Goal: Information Seeking & Learning: Learn about a topic

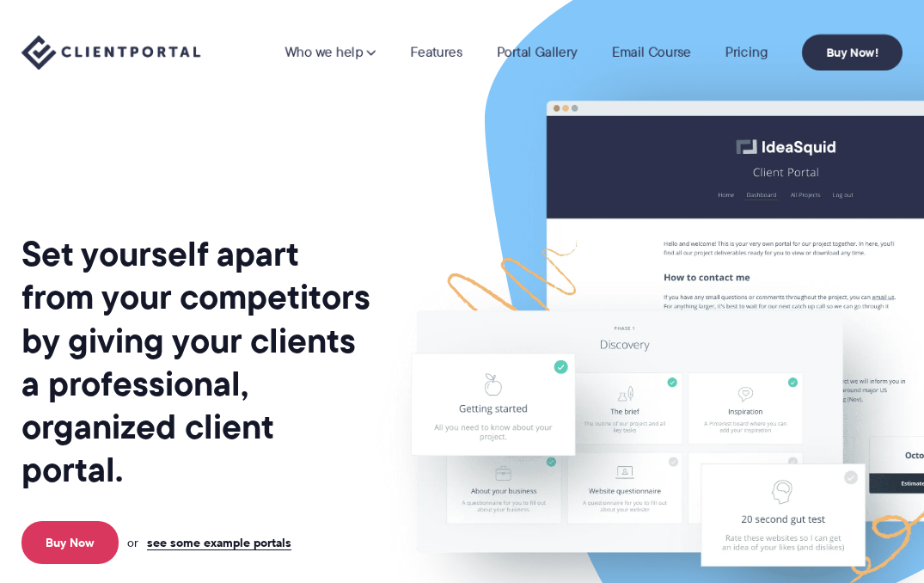
click at [758, 63] on nav "Who we help Who we help View pricing Agencies See how Client Portal can help gi…" at bounding box center [593, 52] width 618 height 36
click at [758, 59] on link "Pricing" at bounding box center [746, 53] width 42 height 14
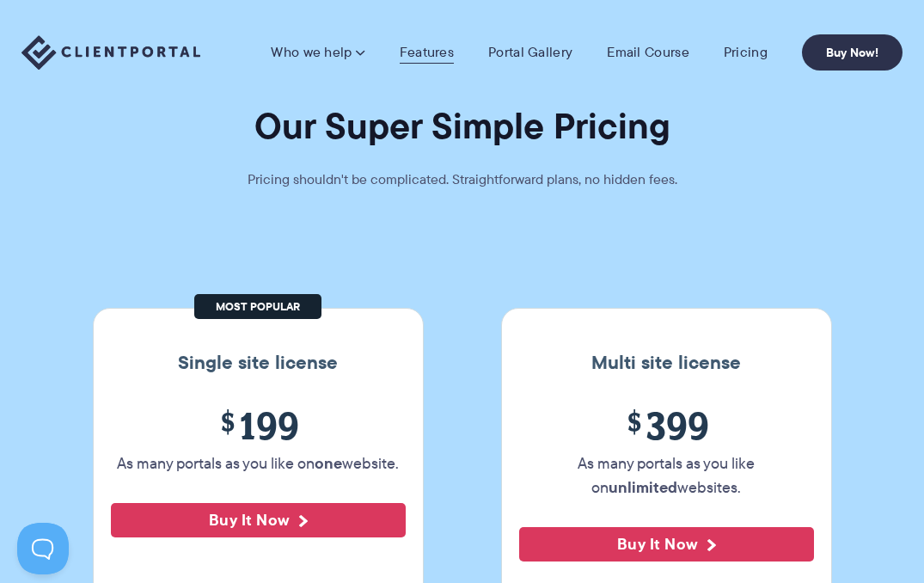
click at [446, 45] on link "Features" at bounding box center [427, 52] width 54 height 17
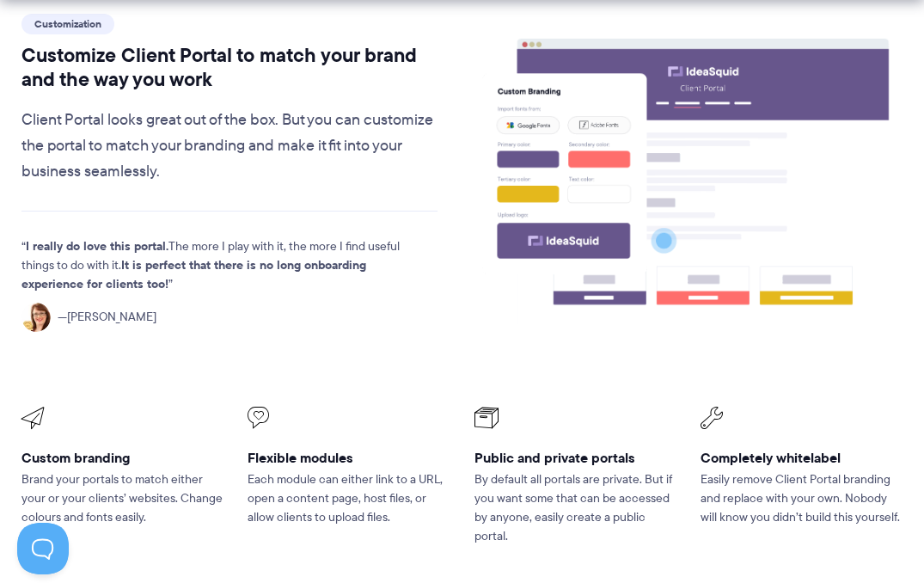
click at [605, 200] on image at bounding box center [603, 156] width 150 height 180
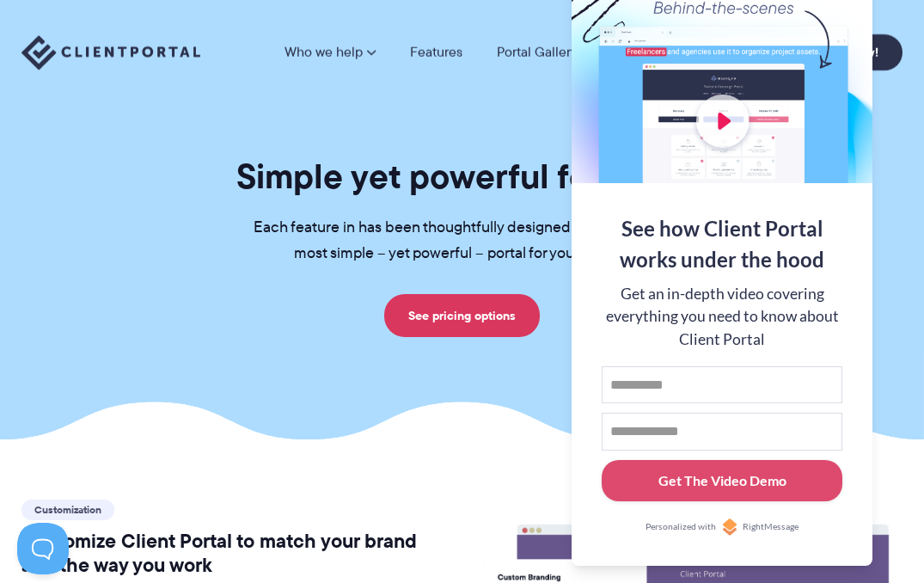
click at [489, 429] on section "Simple yet powerful features Each feature in has been thoughtfully designed to …" at bounding box center [462, 220] width 924 height 440
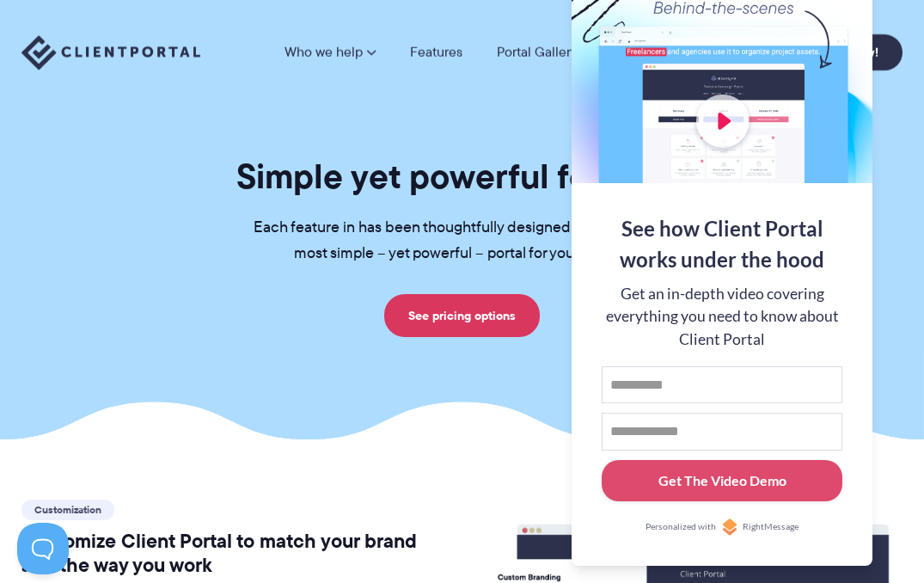
click at [551, 66] on nav "Who we help Who we help View pricing Agencies See how Client Portal can help gi…" at bounding box center [593, 52] width 618 height 36
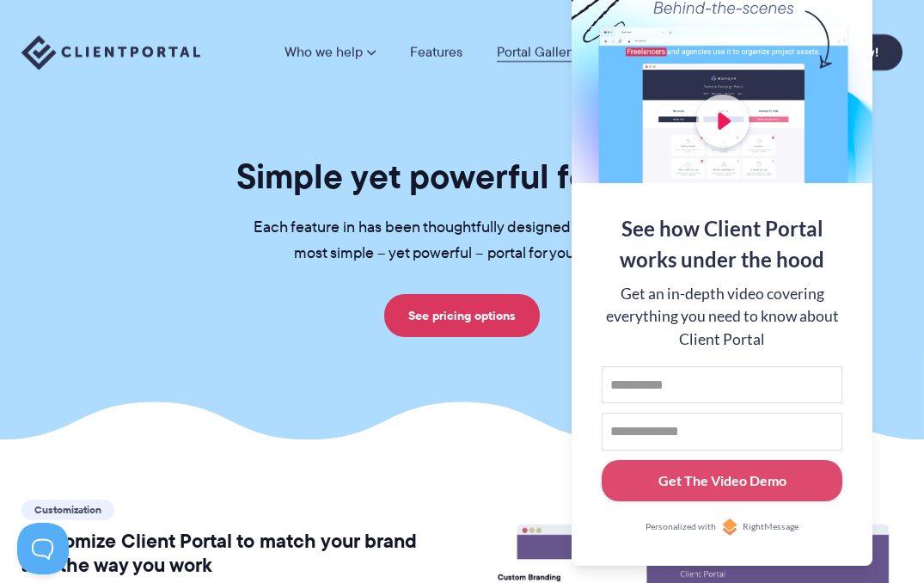
click at [552, 54] on link "Portal Gallery" at bounding box center [537, 53] width 81 height 14
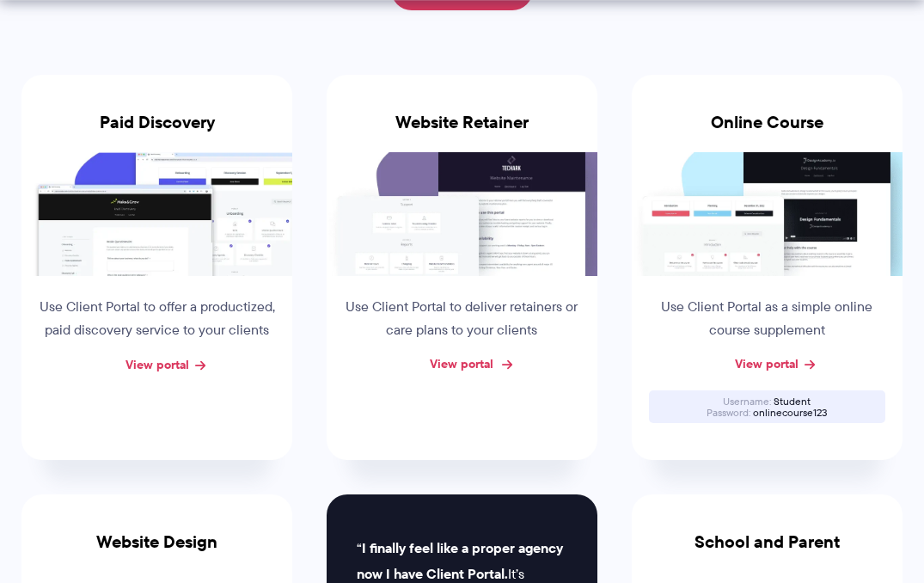
scroll to position [324, 0]
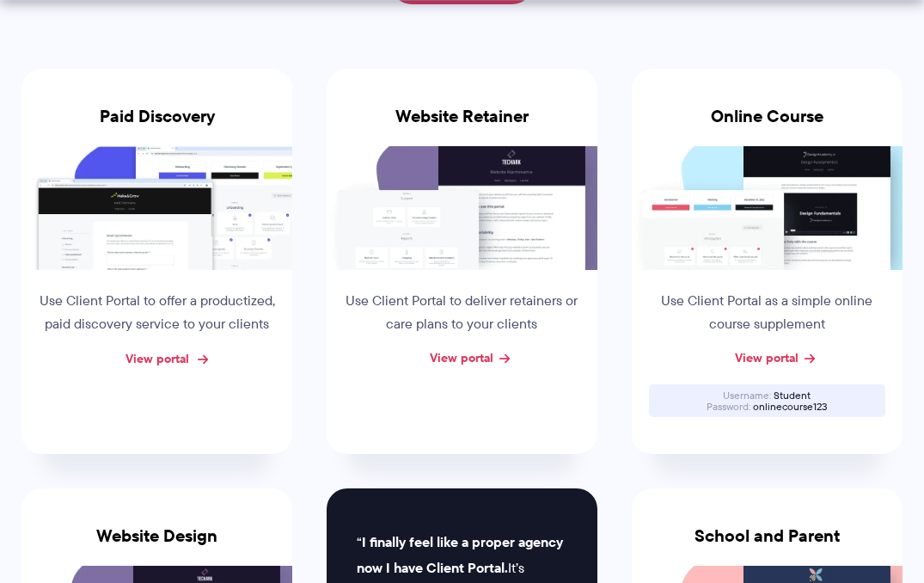
click at [148, 358] on link "View portal" at bounding box center [157, 358] width 64 height 19
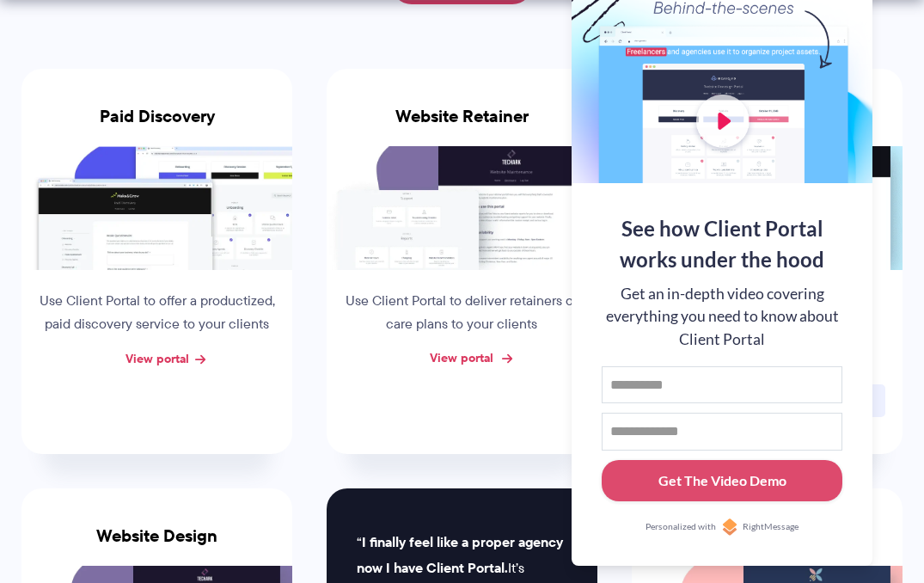
click at [477, 358] on link "View portal" at bounding box center [462, 357] width 64 height 19
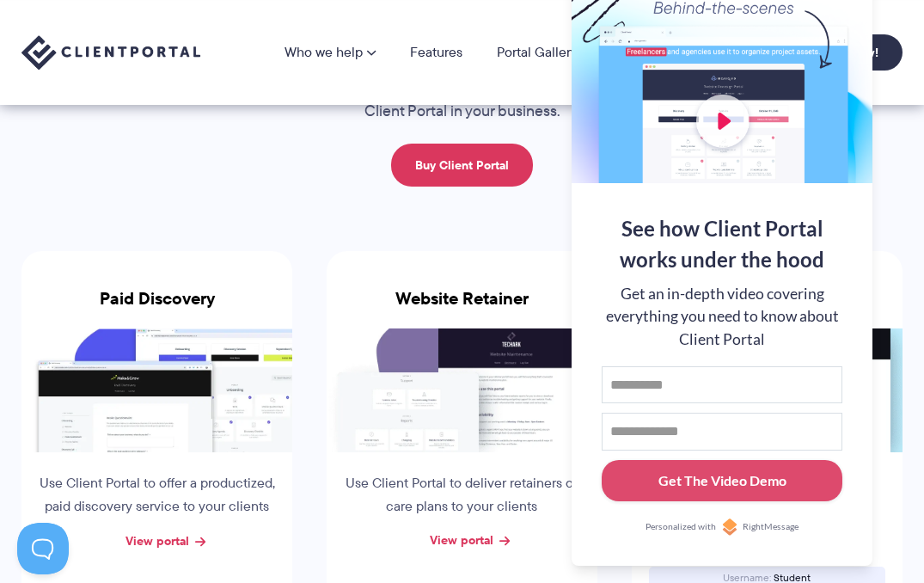
scroll to position [0, 0]
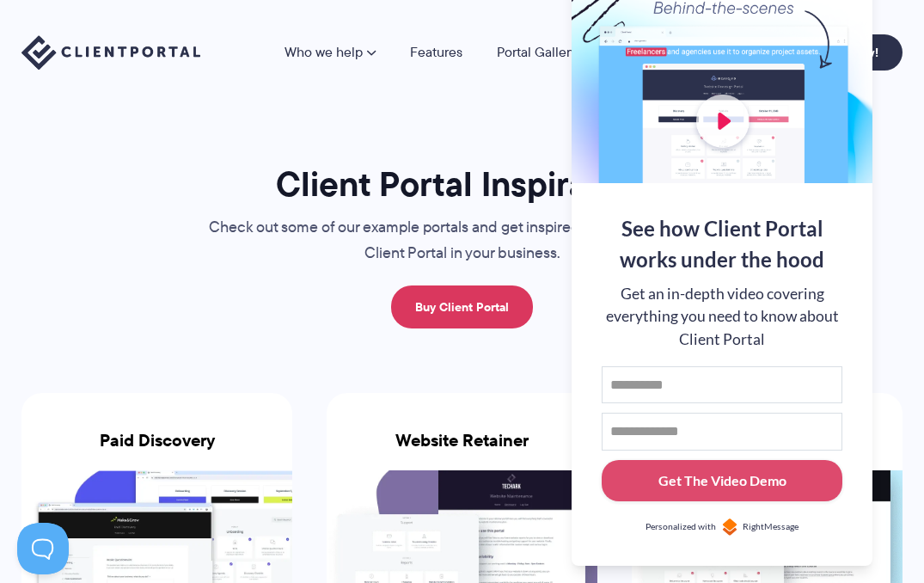
click at [755, 528] on span "RightMessage" at bounding box center [770, 527] width 56 height 14
click at [901, 27] on button at bounding box center [902, 21] width 21 height 21
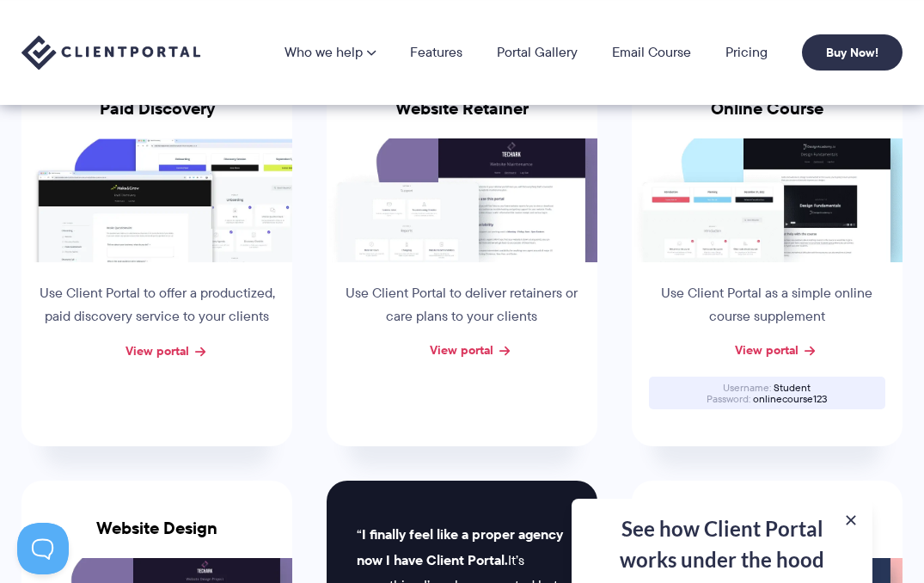
scroll to position [328, 0]
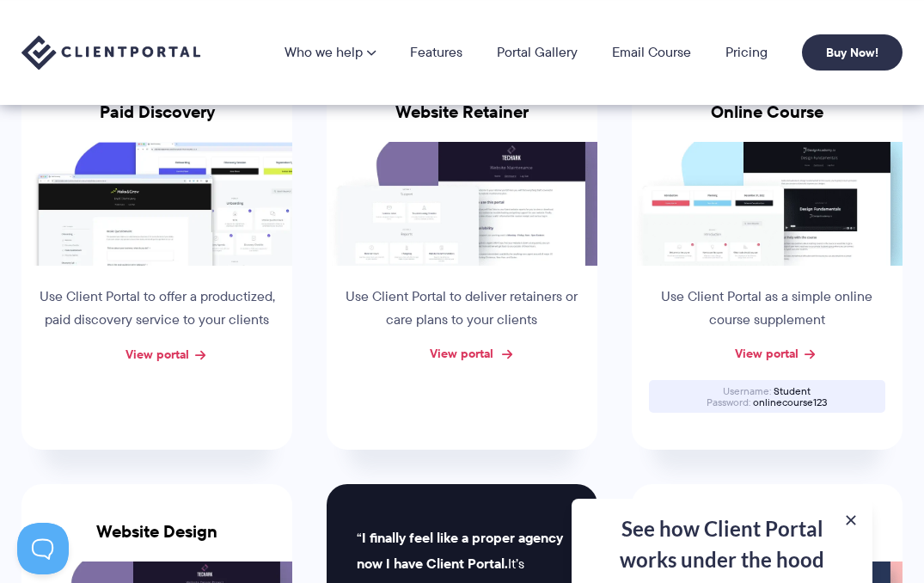
click at [493, 355] on link "View portal" at bounding box center [462, 353] width 64 height 19
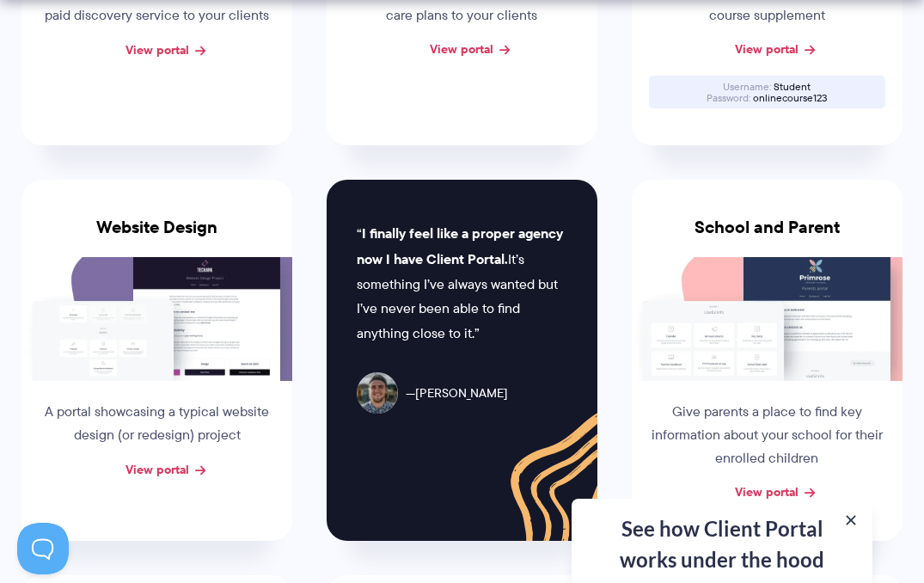
scroll to position [777, 0]
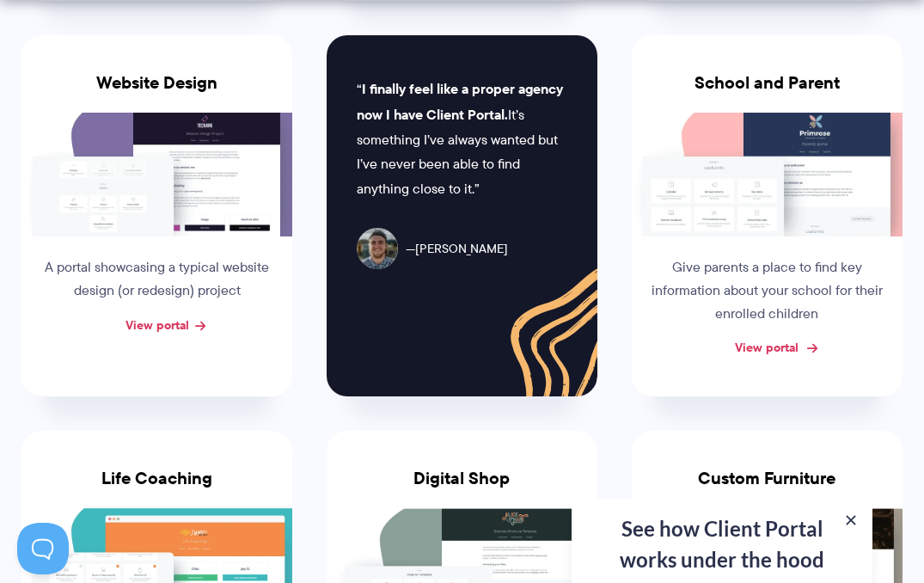
click at [773, 338] on link "View portal" at bounding box center [767, 347] width 64 height 19
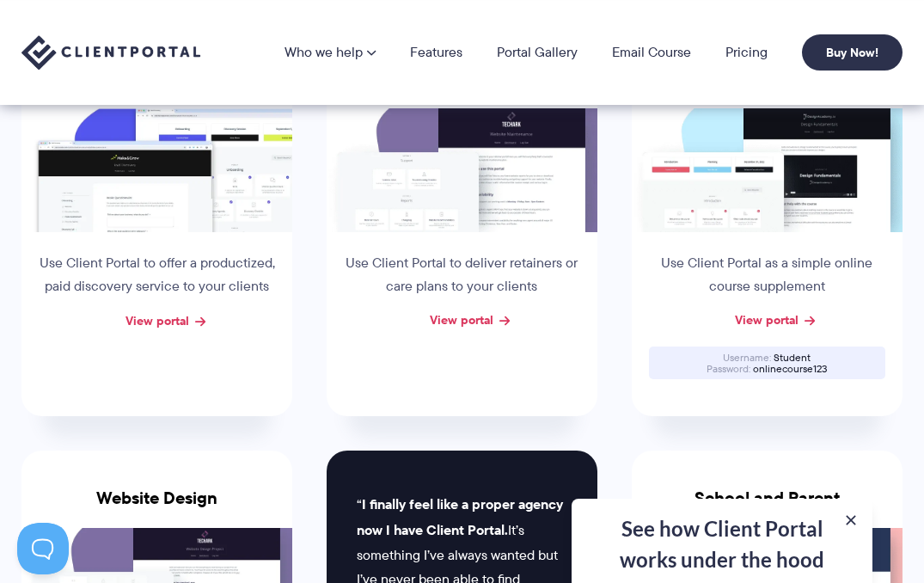
scroll to position [0, 0]
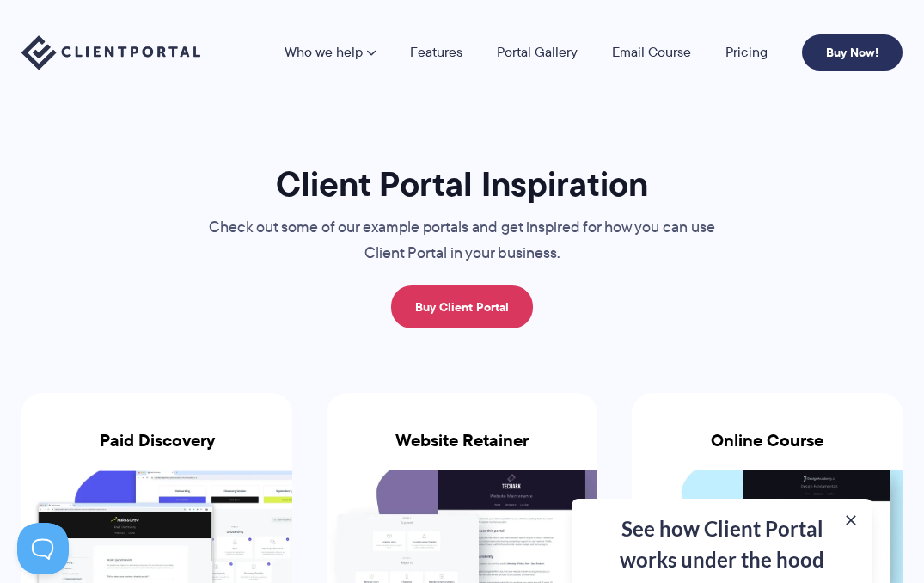
click at [868, 55] on link "Buy Now!" at bounding box center [852, 52] width 101 height 36
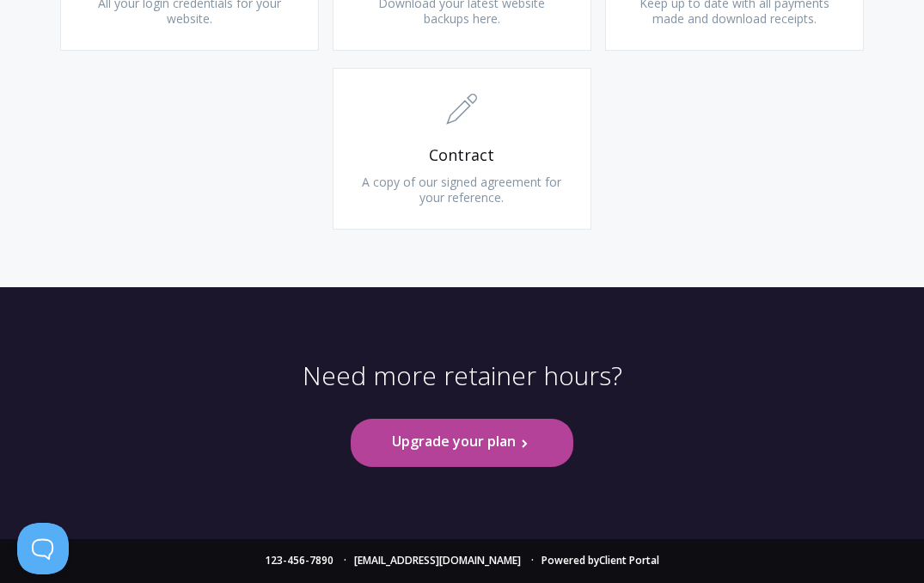
scroll to position [2663, 0]
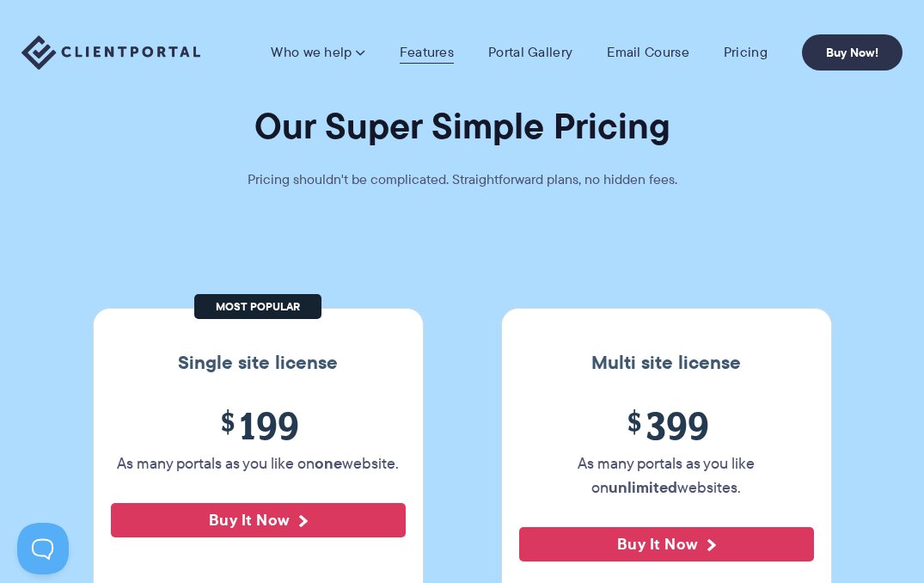
click at [442, 48] on link "Features" at bounding box center [427, 52] width 54 height 17
